Goal: Navigation & Orientation: Find specific page/section

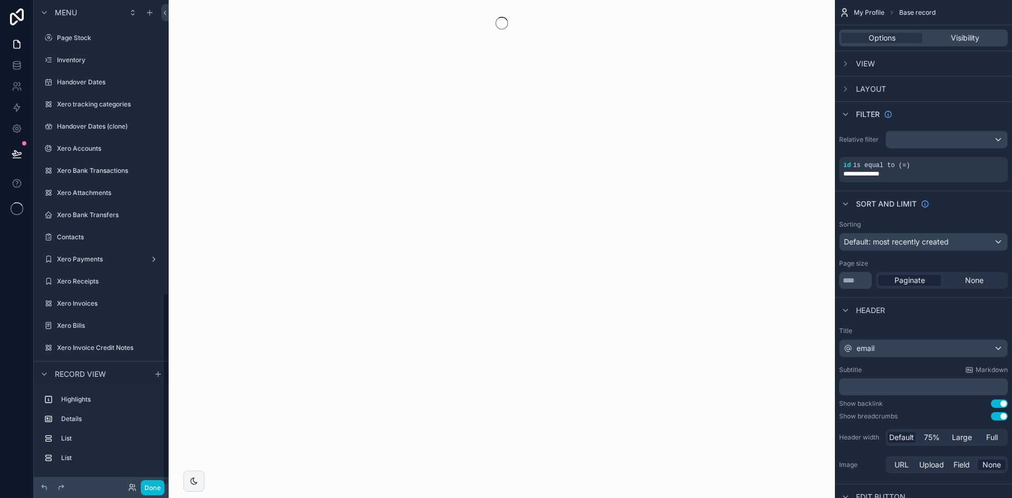
scroll to position [734, 0]
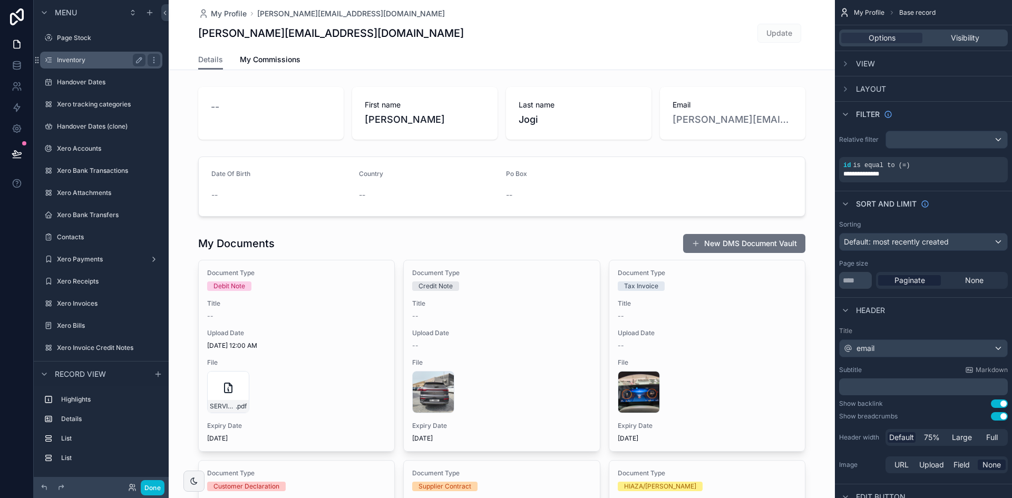
click at [84, 56] on label "Inventory" at bounding box center [99, 60] width 84 height 8
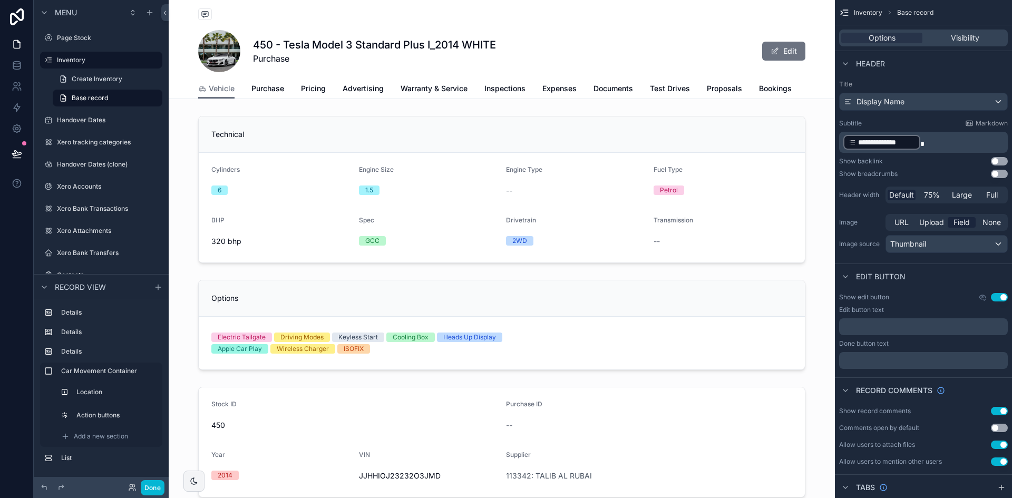
click at [92, 130] on div "scrollable content" at bounding box center [101, 131] width 135 height 2
click at [88, 126] on div "Handover Dates" at bounding box center [101, 120] width 89 height 13
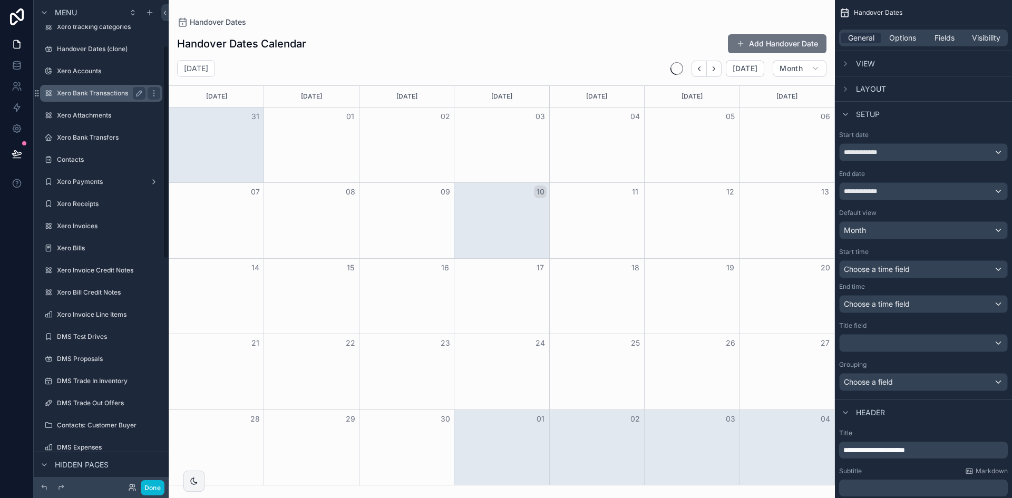
scroll to position [105, 0]
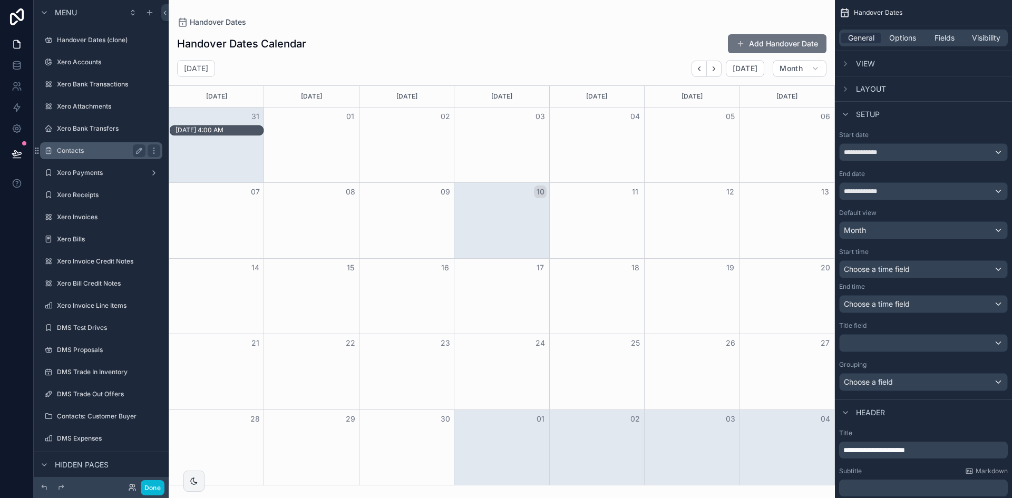
click at [83, 153] on label "Contacts" at bounding box center [99, 151] width 84 height 8
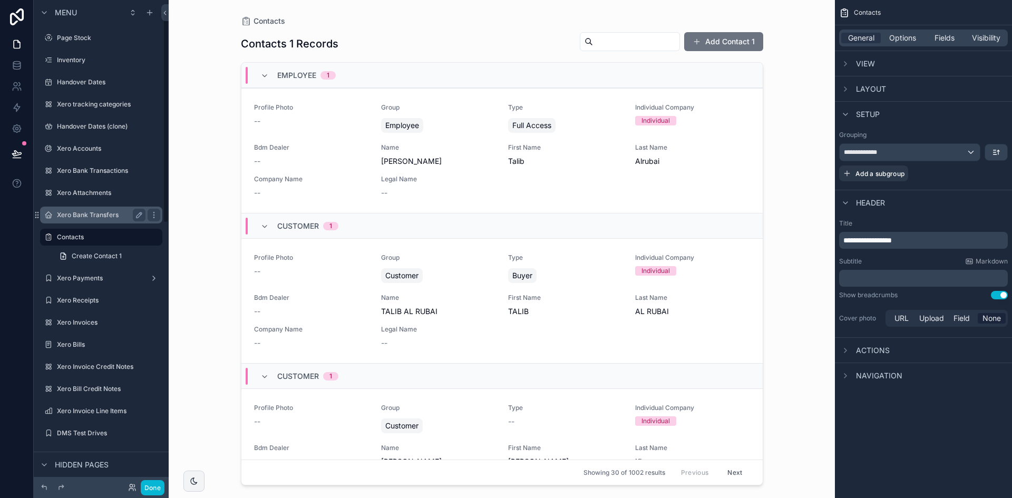
scroll to position [53, 0]
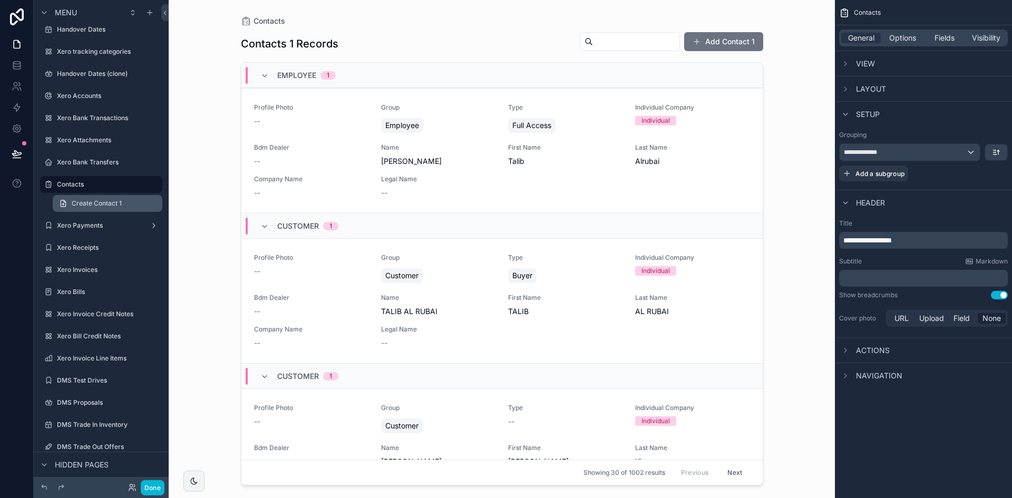
click at [86, 206] on span "Create Contact 1" at bounding box center [97, 203] width 50 height 8
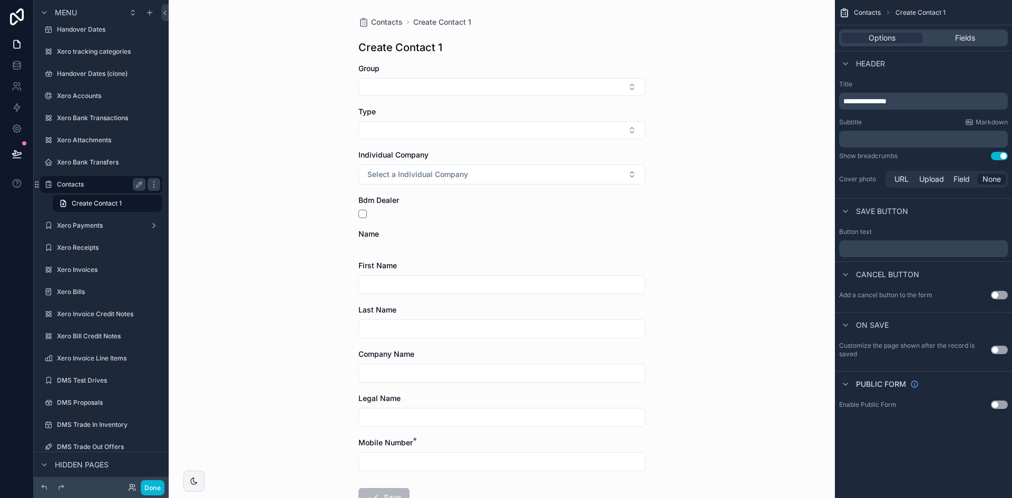
click at [83, 182] on label "Contacts" at bounding box center [99, 184] width 84 height 8
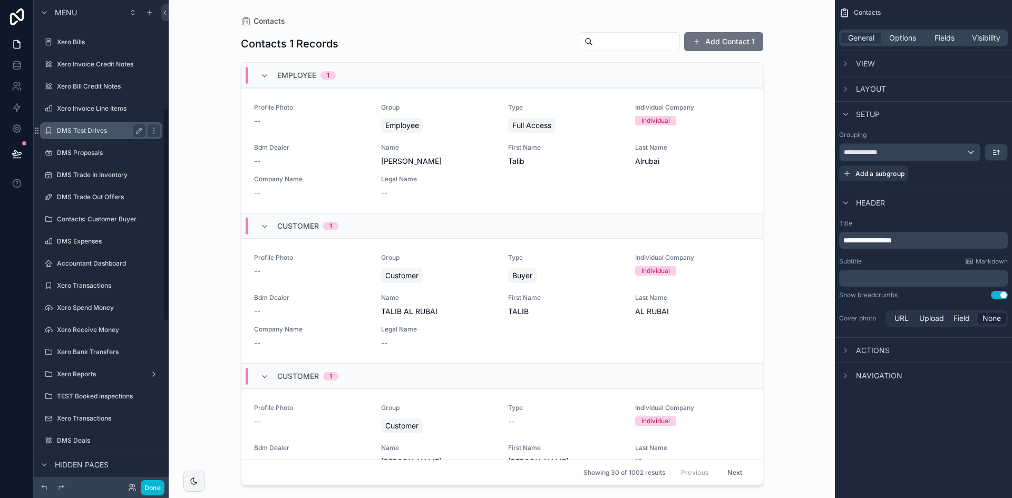
scroll to position [316, 0]
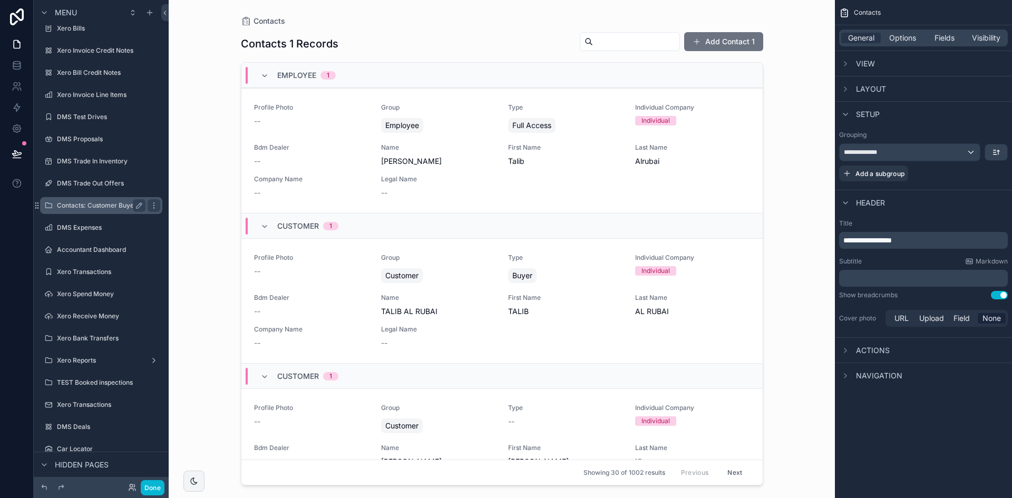
click at [90, 210] on div "Contacts: Customer Buyer" at bounding box center [101, 205] width 89 height 13
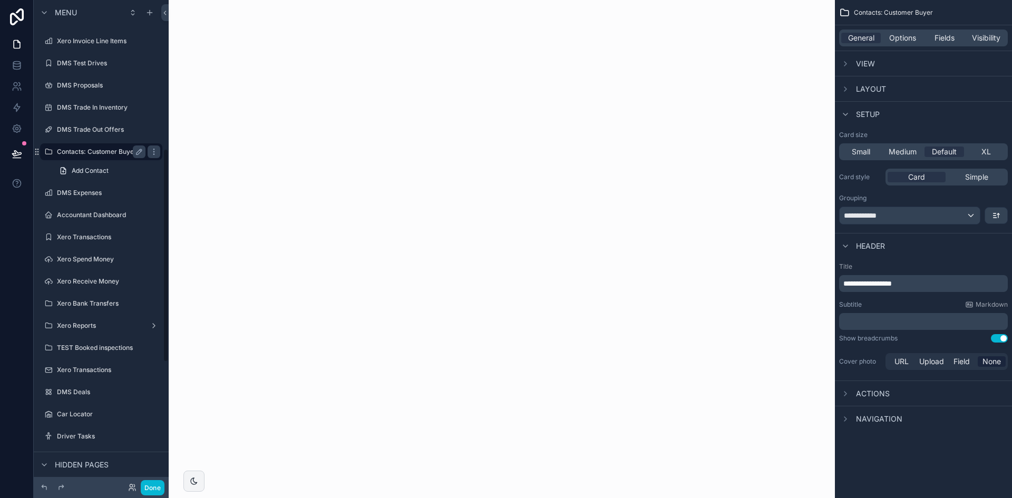
scroll to position [354, 0]
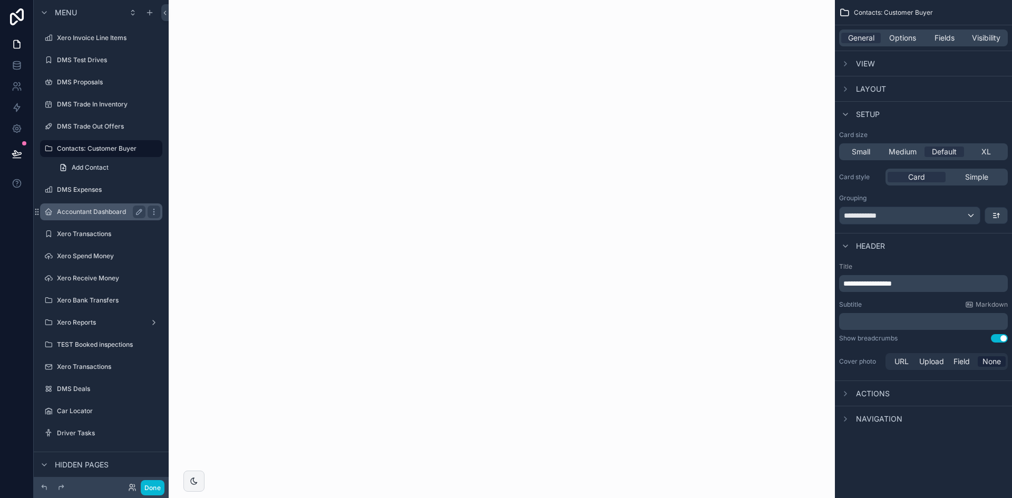
click at [80, 209] on label "Accountant Dashboard" at bounding box center [99, 212] width 84 height 8
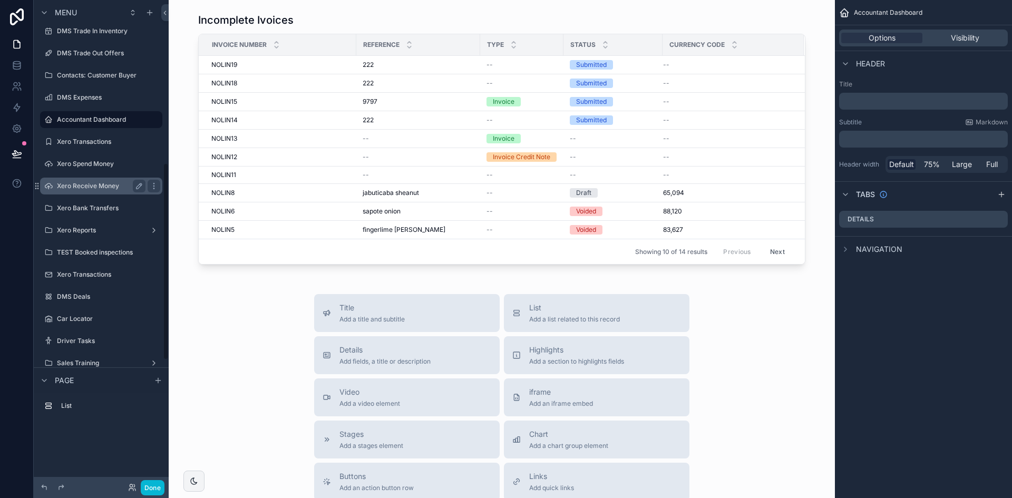
scroll to position [451, 0]
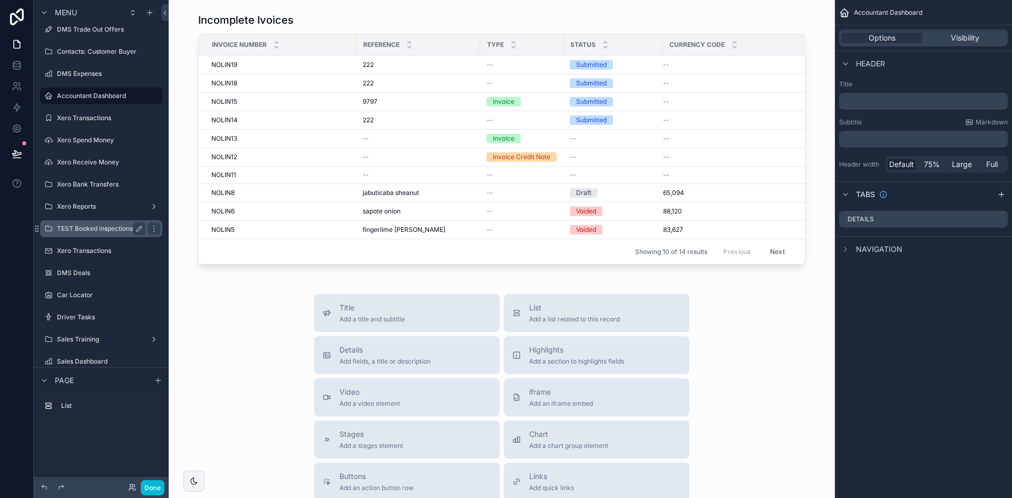
click at [92, 229] on label "TEST Booked inspections" at bounding box center [99, 229] width 84 height 8
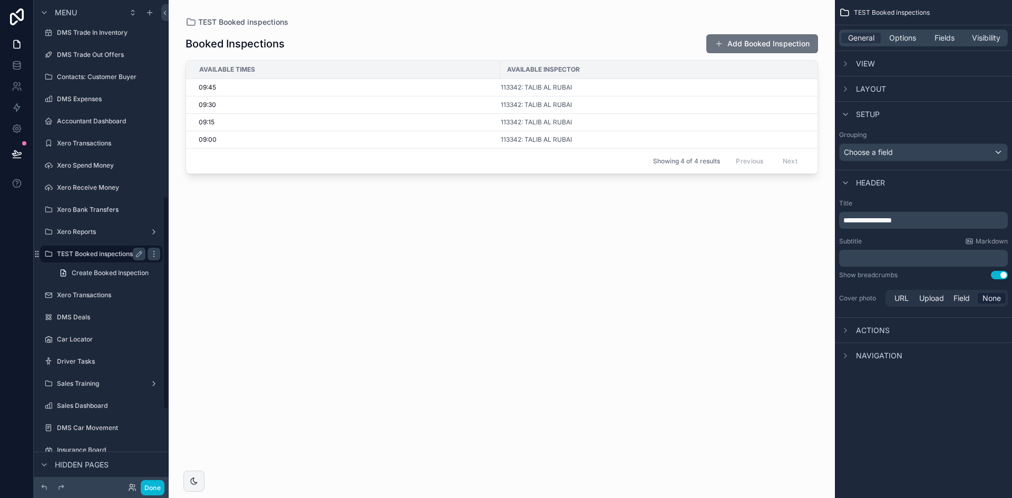
scroll to position [479, 0]
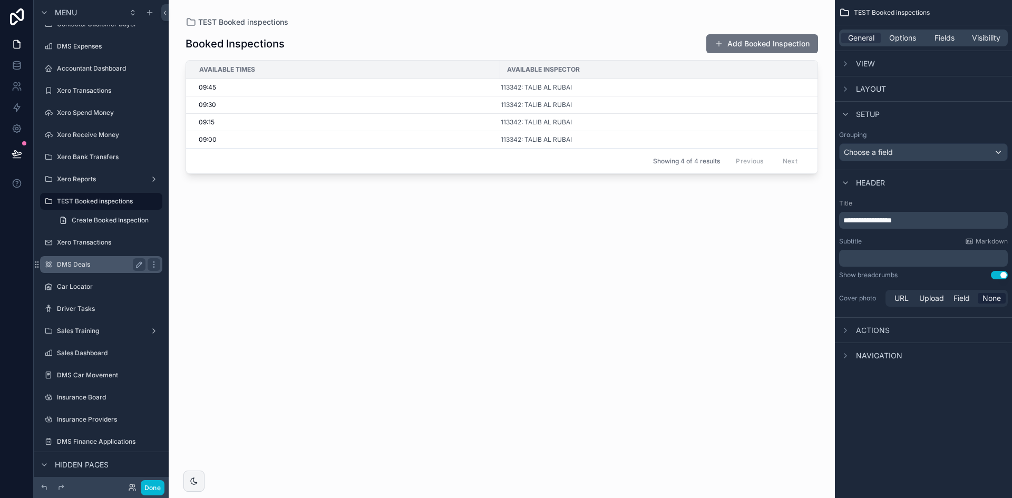
click at [83, 265] on label "DMS Deals" at bounding box center [99, 264] width 84 height 8
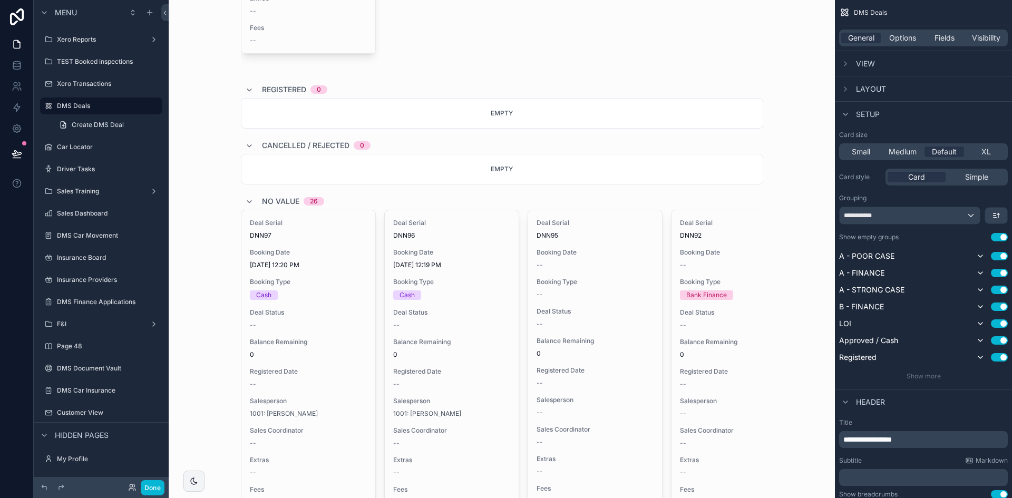
scroll to position [1311, 0]
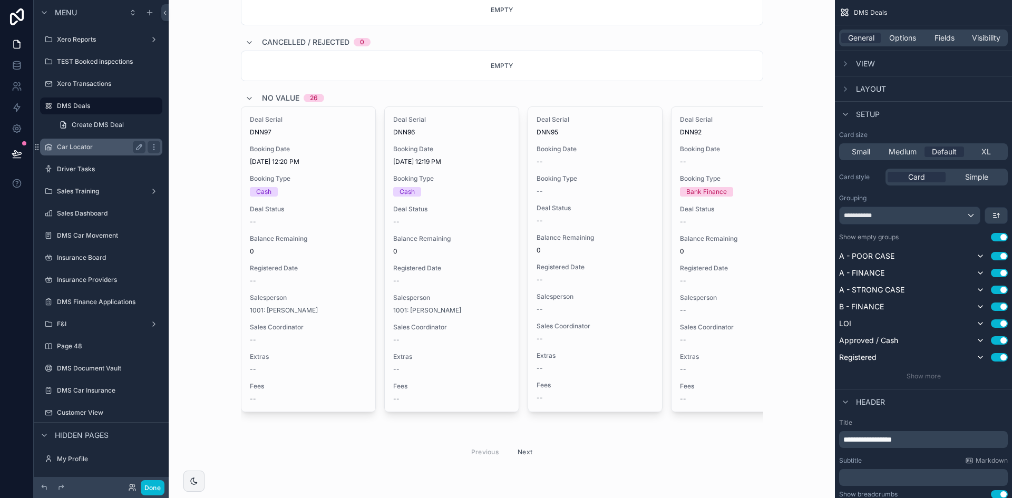
click at [91, 144] on label "Car Locator" at bounding box center [99, 147] width 84 height 8
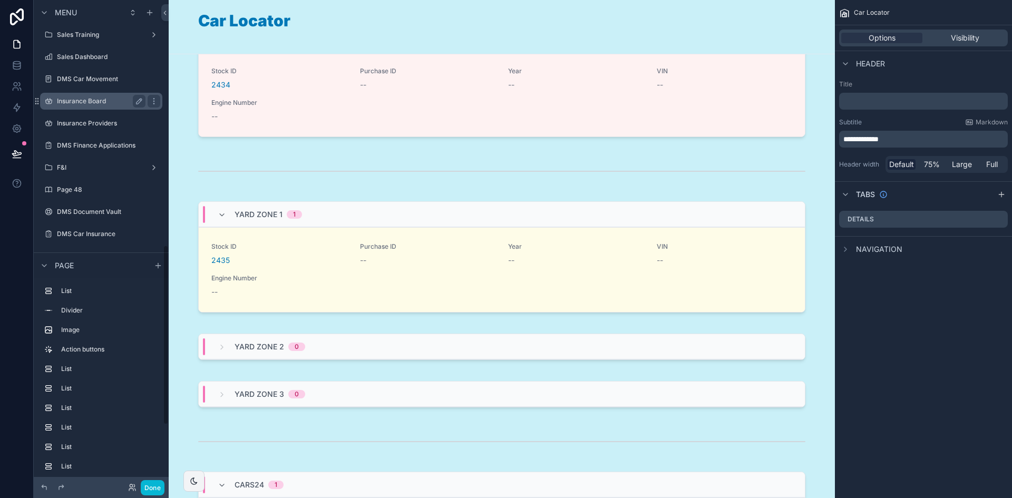
scroll to position [650, 0]
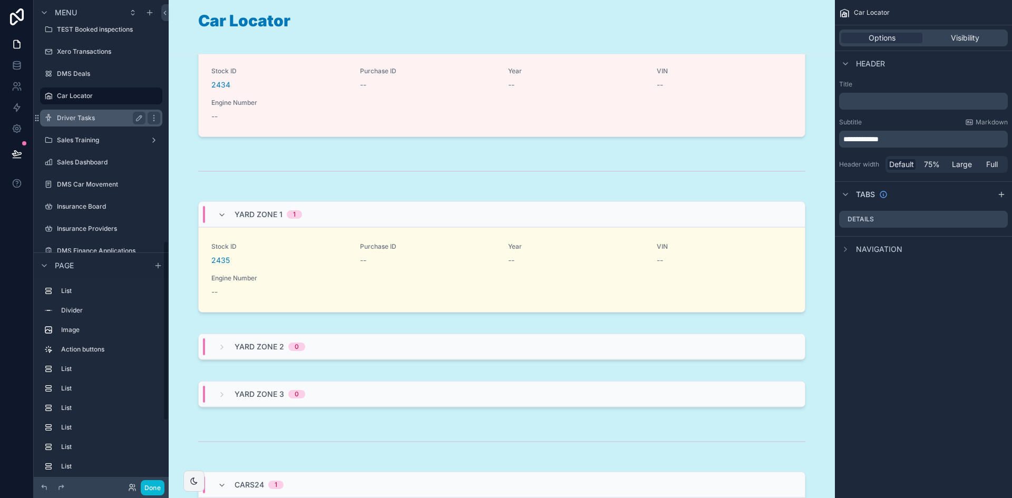
click at [97, 119] on label "Driver Tasks" at bounding box center [99, 118] width 84 height 8
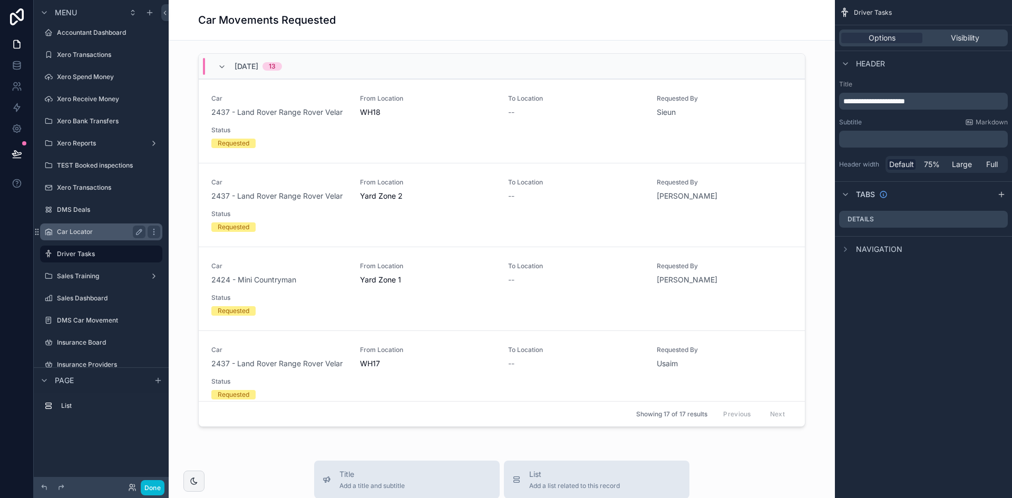
click at [82, 235] on label "Car Locator" at bounding box center [99, 232] width 84 height 8
